Goal: Information Seeking & Learning: Find specific fact

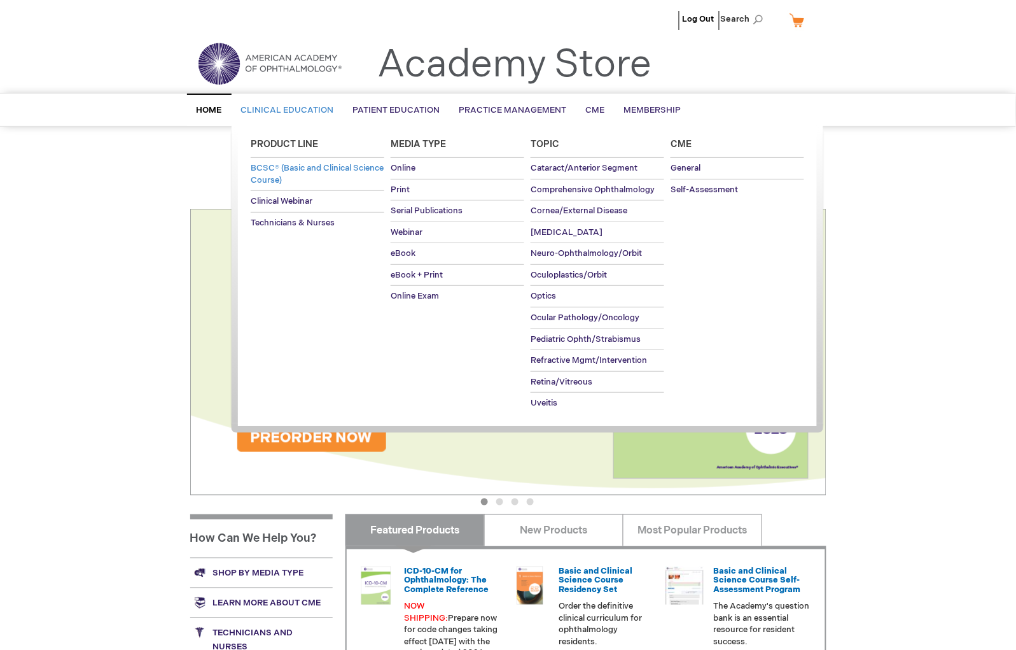
type input "MJTsang"
click at [306, 168] on span "BCSC® (Basic and Clinical Science Course)" at bounding box center [317, 174] width 133 height 22
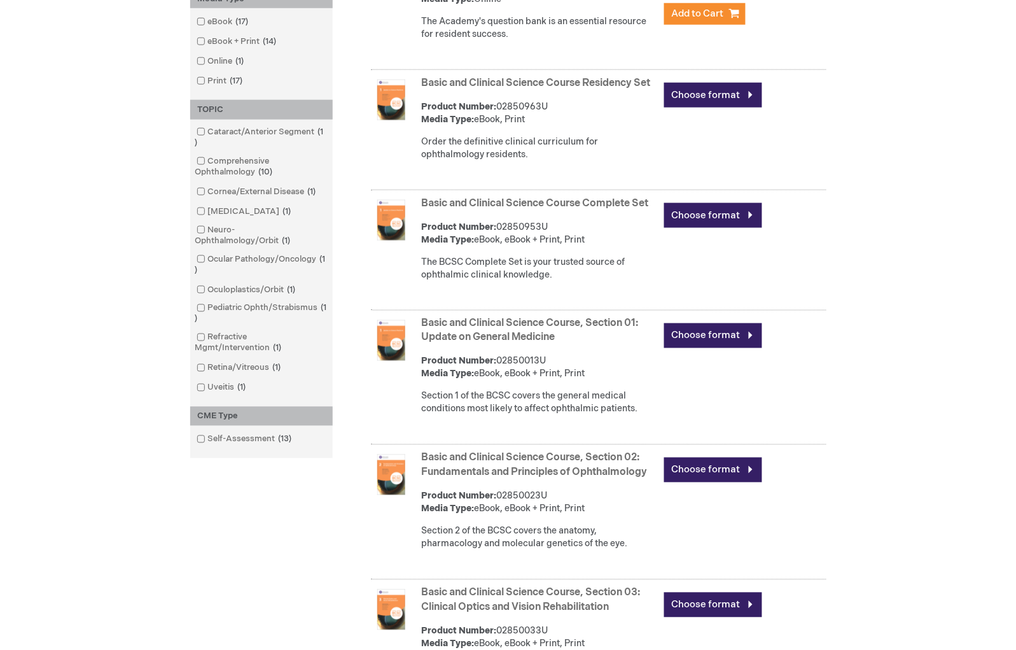
scroll to position [353, 0]
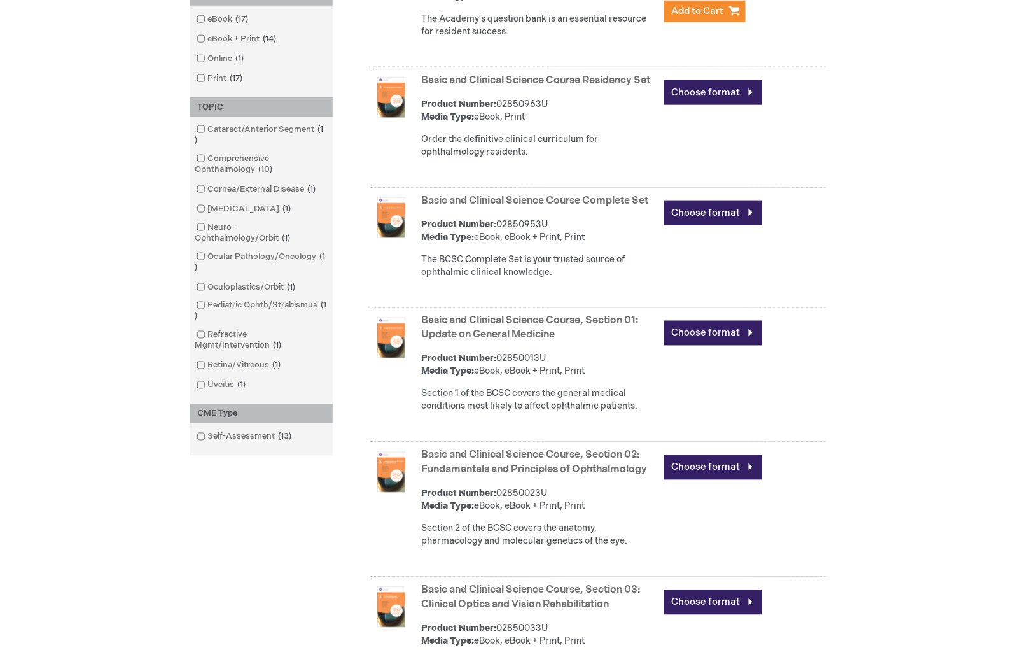
type input "MJTsang"
click at [488, 333] on link "Basic and Clinical Science Course, Section 01: Update on General Medicine" at bounding box center [530, 328] width 217 height 27
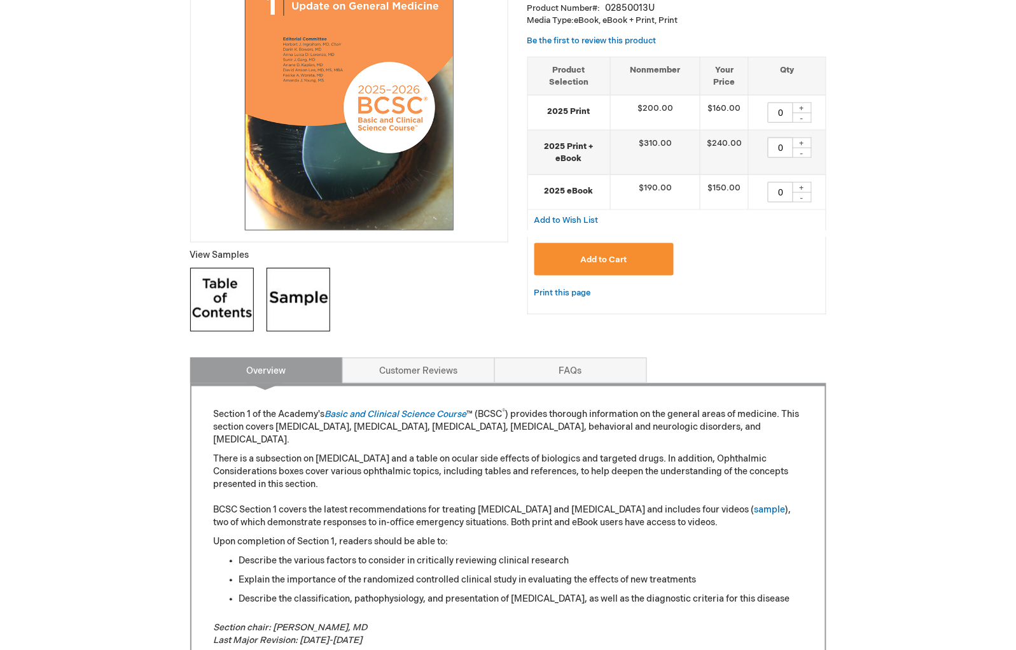
scroll to position [282, 0]
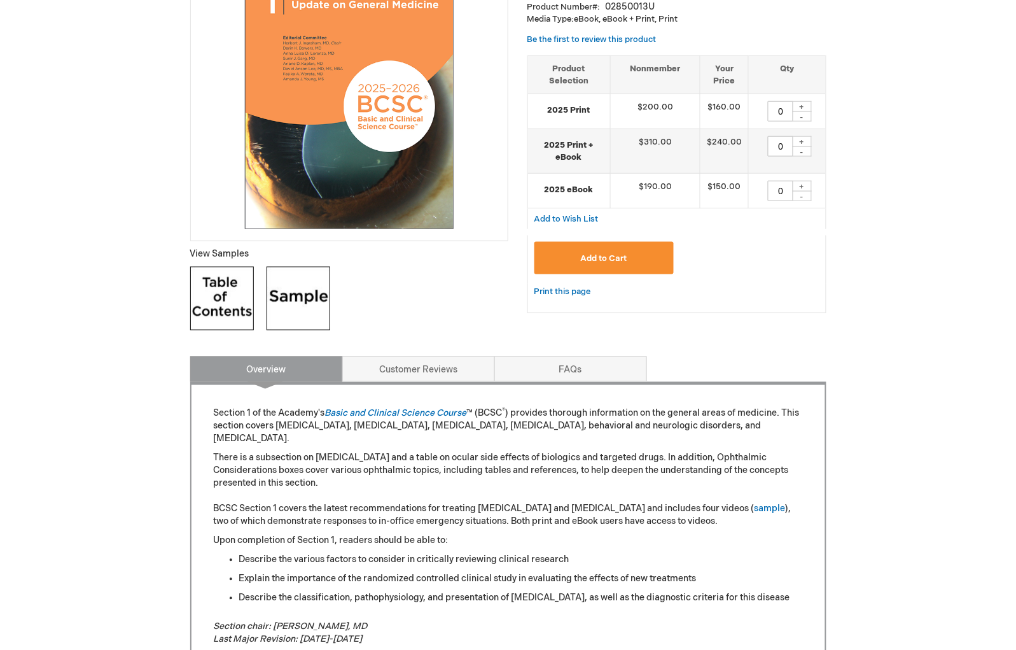
type input "MJTsang"
click at [297, 302] on img at bounding box center [299, 299] width 64 height 64
click at [200, 295] on img at bounding box center [222, 299] width 64 height 64
click at [405, 477] on p "There is a subsection on [MEDICAL_DATA] and a table on ocular side effects of b…" at bounding box center [508, 490] width 589 height 76
click at [251, 479] on p "There is a subsection on [MEDICAL_DATA] and a table on ocular side effects of b…" at bounding box center [508, 490] width 589 height 76
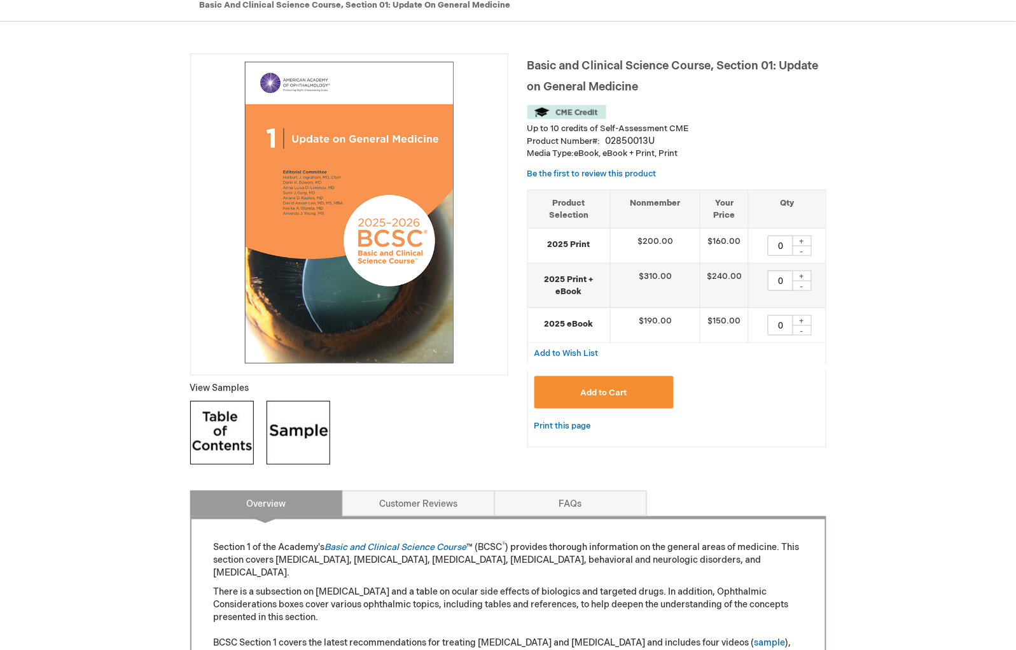
scroll to position [0, 0]
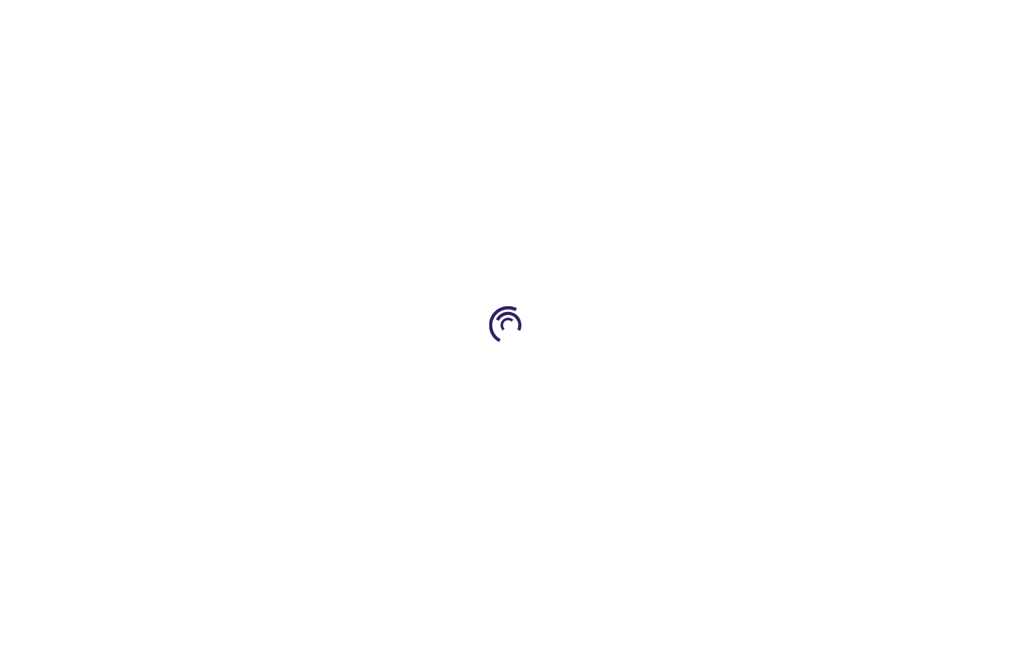
type input "0"
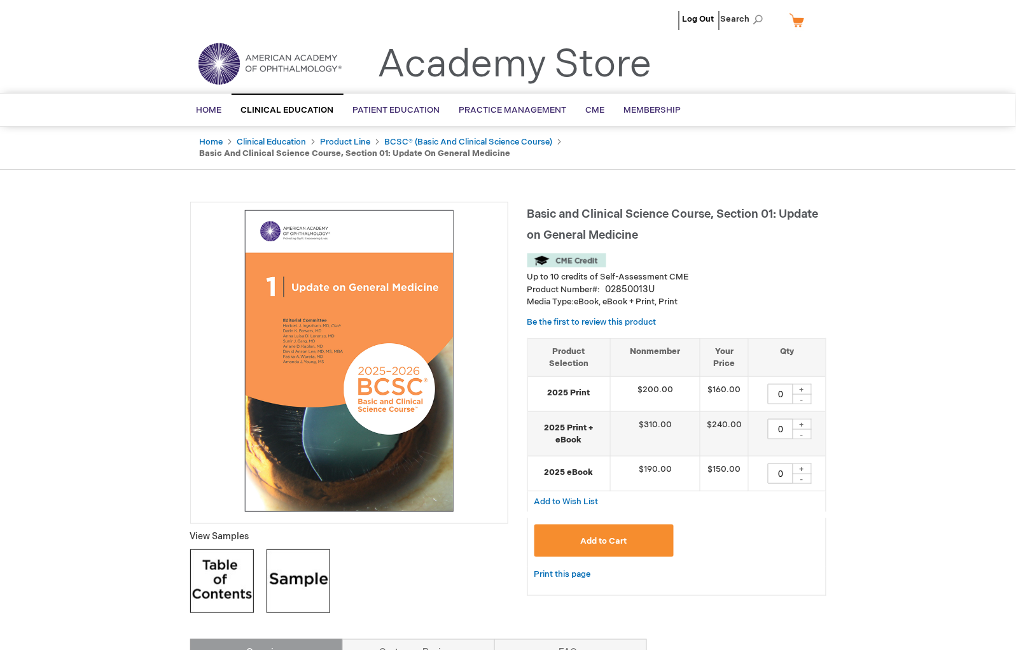
type input "MJTsang"
drag, startPoint x: 900, startPoint y: 221, endPoint x: 761, endPoint y: 247, distance: 141.1
drag, startPoint x: 664, startPoint y: 287, endPoint x: 606, endPoint y: 291, distance: 58.1
click at [606, 291] on div "Product Number 02850013U" at bounding box center [676, 289] width 299 height 13
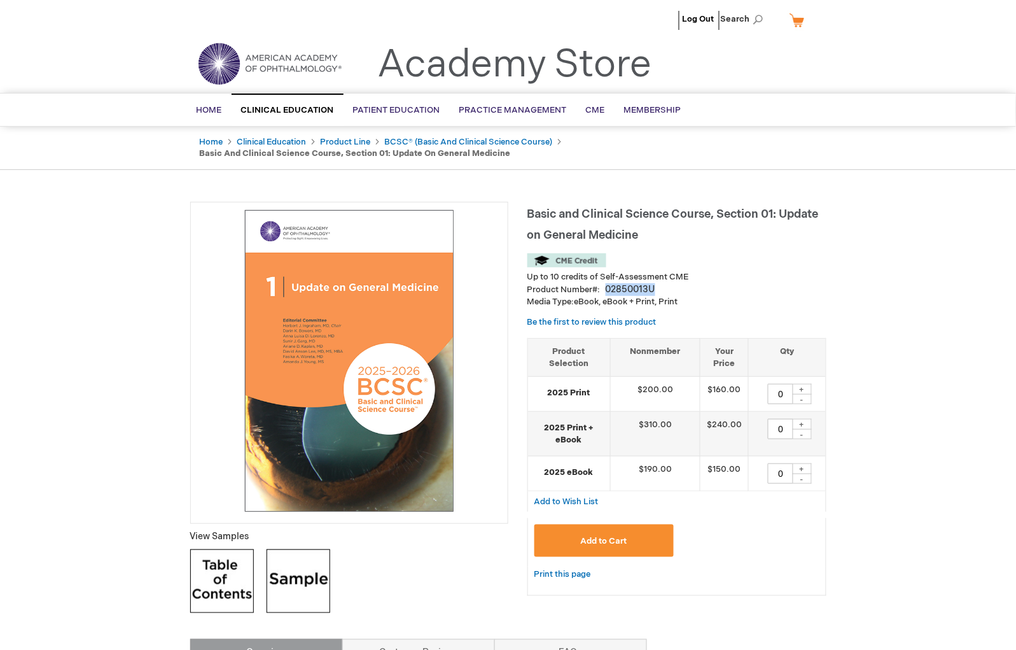
copy div "02850013U"
